Goal: Task Accomplishment & Management: Complete application form

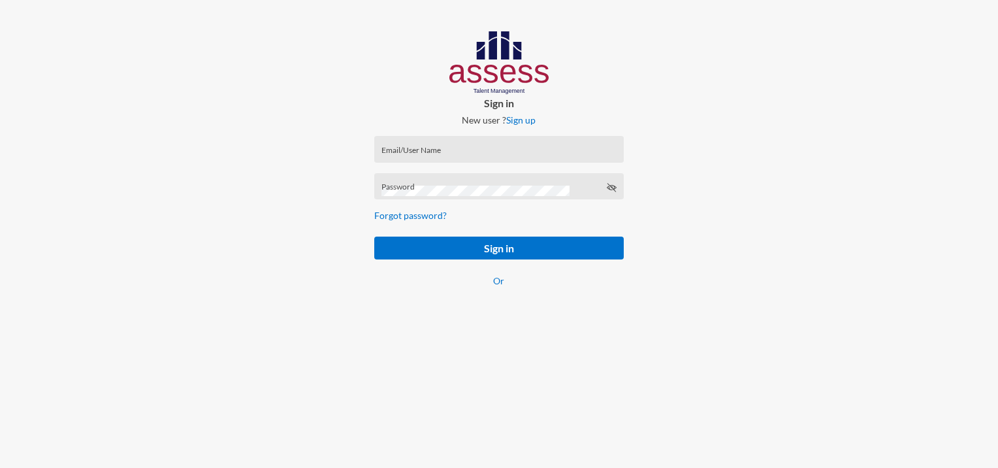
click at [415, 145] on div "Email/User Name" at bounding box center [498, 152] width 235 height 20
paste input "mhspl17742"
type input "mhspl17742"
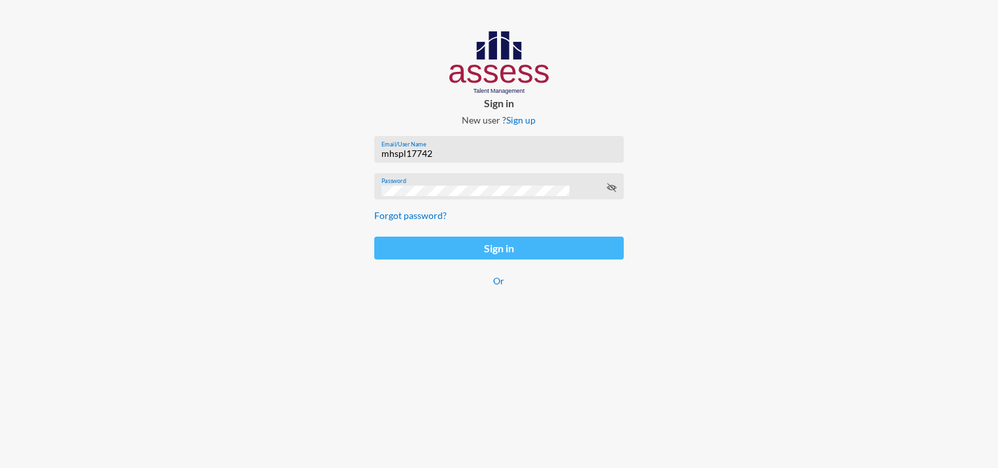
click at [475, 251] on button "Sign in" at bounding box center [498, 247] width 249 height 23
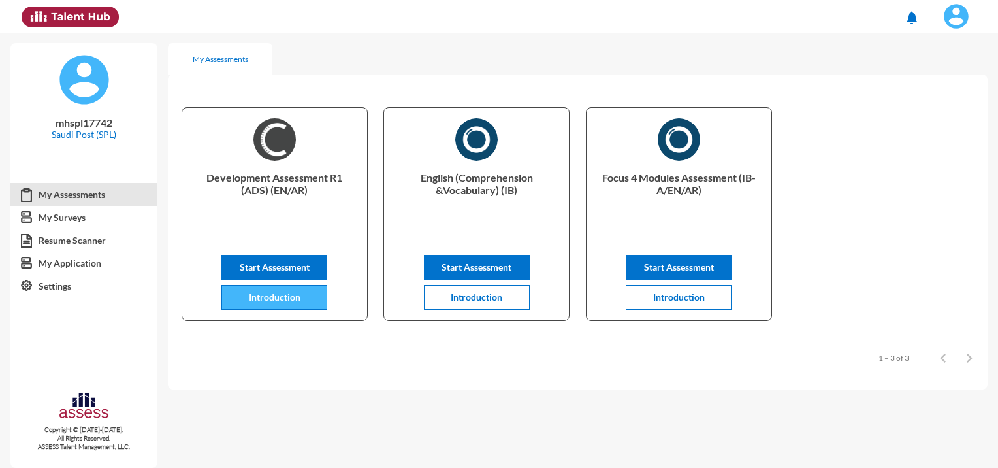
click at [300, 298] on button "Introduction" at bounding box center [274, 297] width 106 height 25
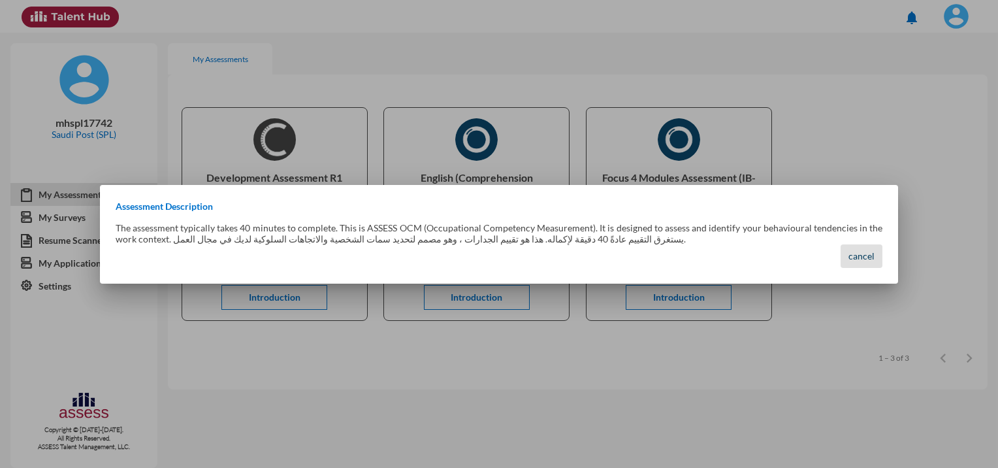
click at [856, 259] on span "cancel" at bounding box center [861, 255] width 26 height 11
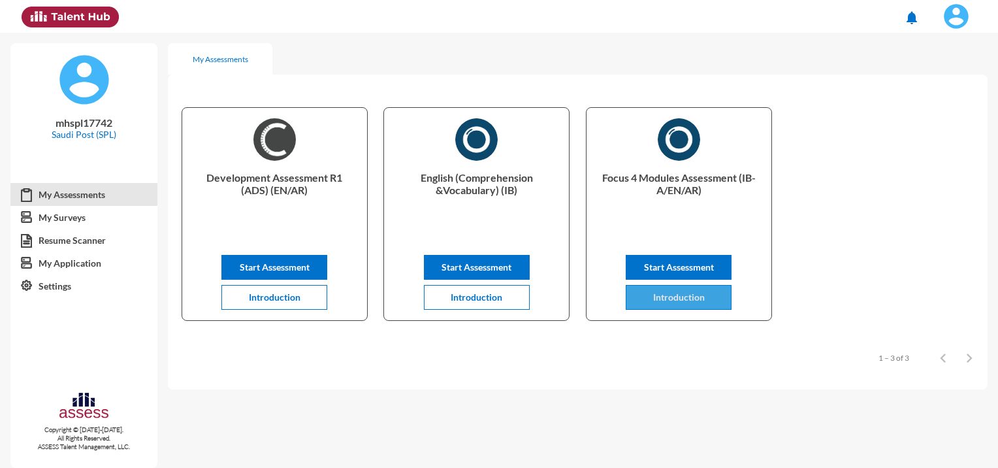
click at [711, 297] on button "Introduction" at bounding box center [679, 297] width 106 height 25
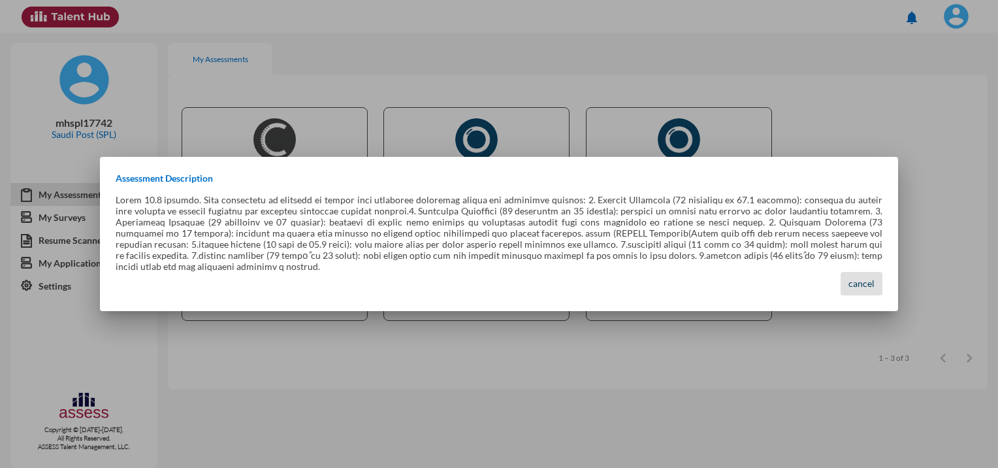
click at [862, 278] on span "cancel" at bounding box center [861, 283] width 26 height 11
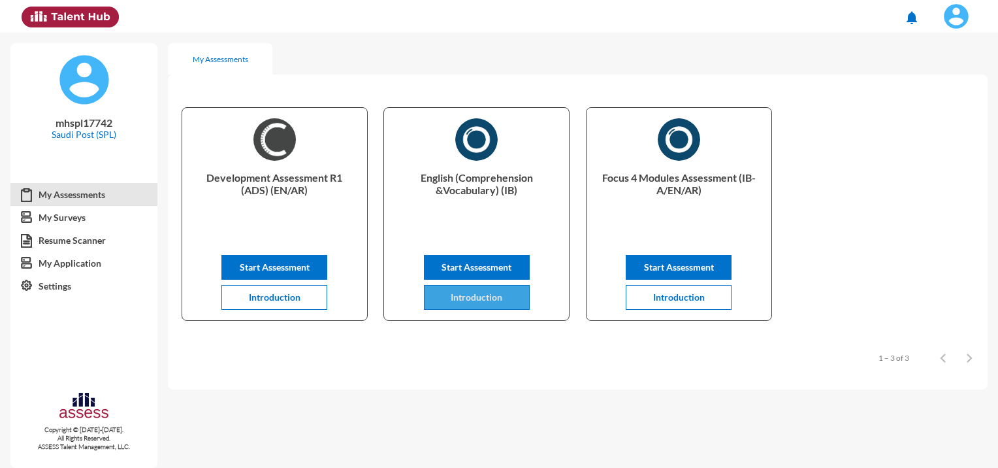
click at [517, 300] on button "Introduction" at bounding box center [477, 297] width 106 height 25
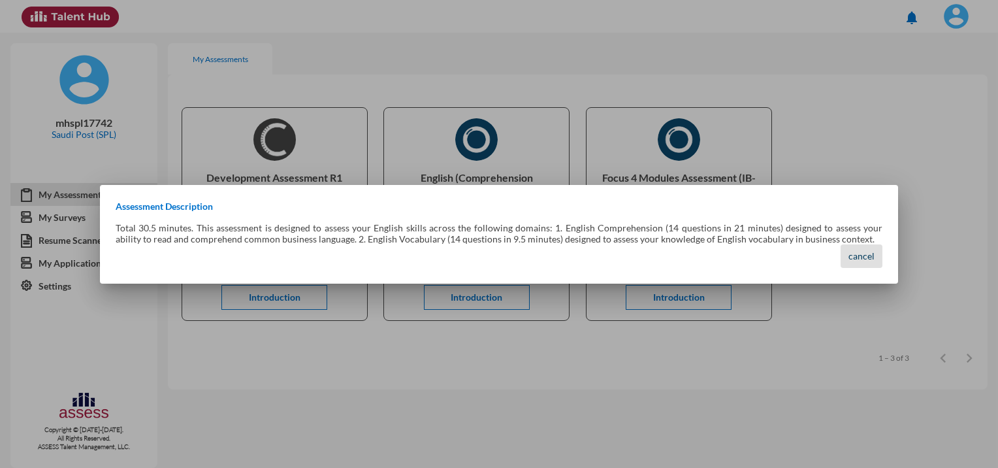
click at [873, 259] on span "cancel" at bounding box center [861, 255] width 26 height 11
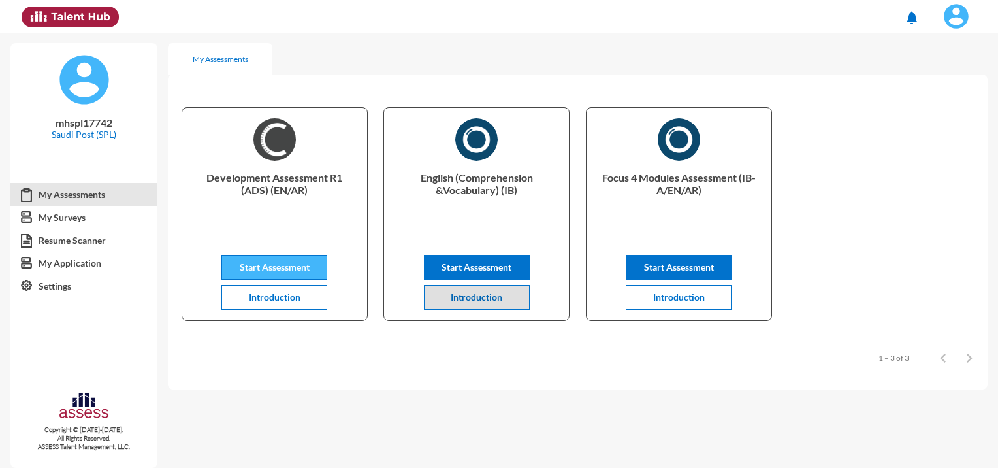
click at [282, 268] on span "Start Assessment" at bounding box center [275, 266] width 70 height 11
click at [962, 14] on img at bounding box center [956, 16] width 26 height 26
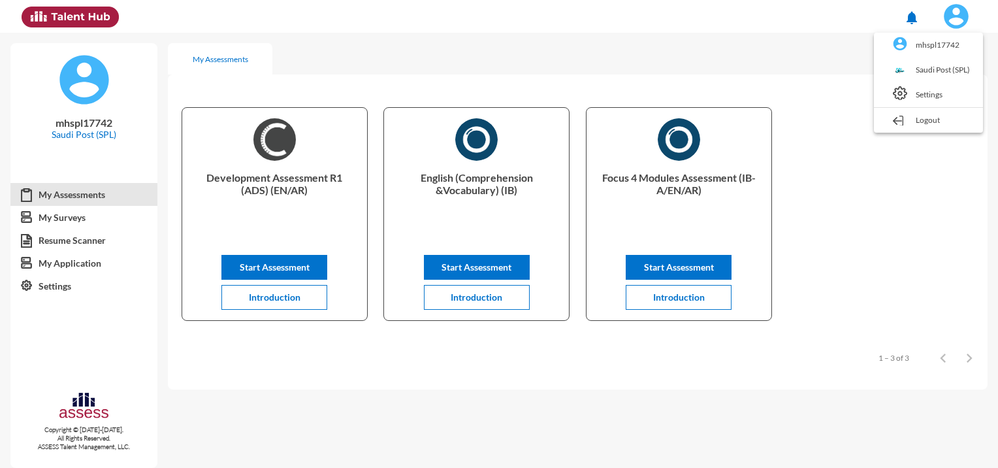
click at [920, 115] on link "Logout" at bounding box center [928, 120] width 96 height 25
